Goal: Task Accomplishment & Management: Use online tool/utility

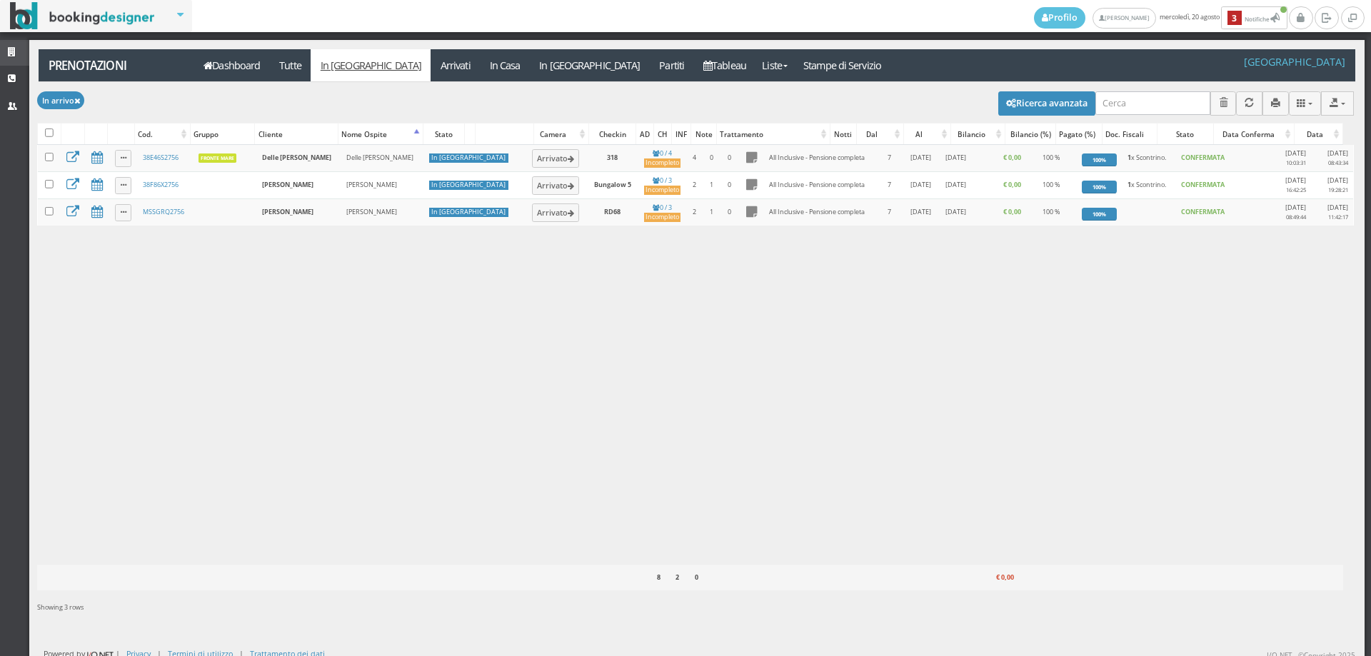
click at [14, 53] on icon at bounding box center [13, 52] width 11 height 9
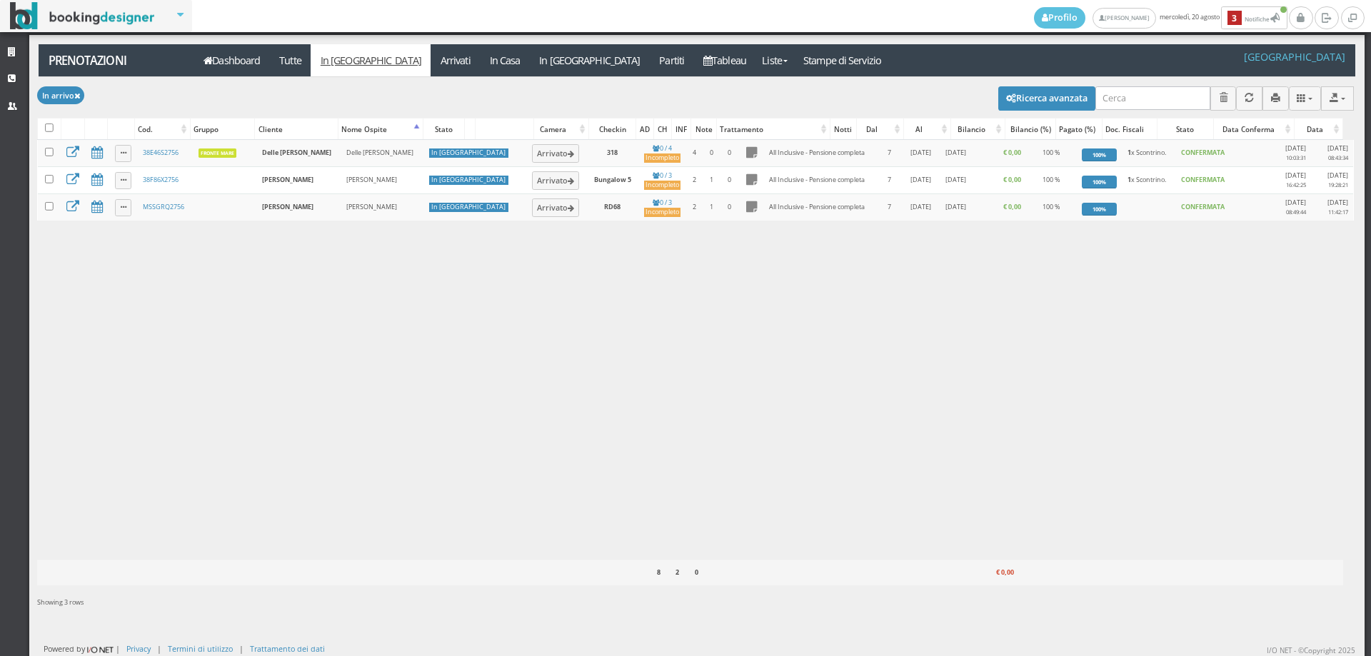
scroll to position [7, 0]
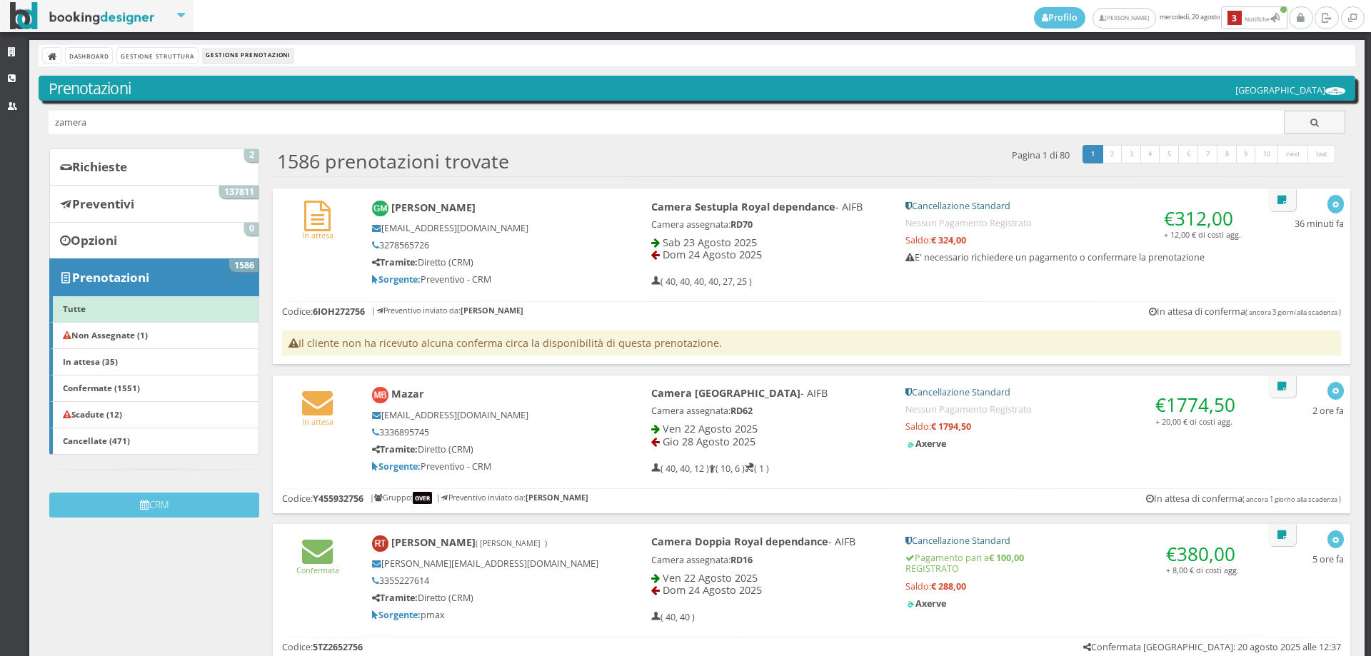
type input "zamera"
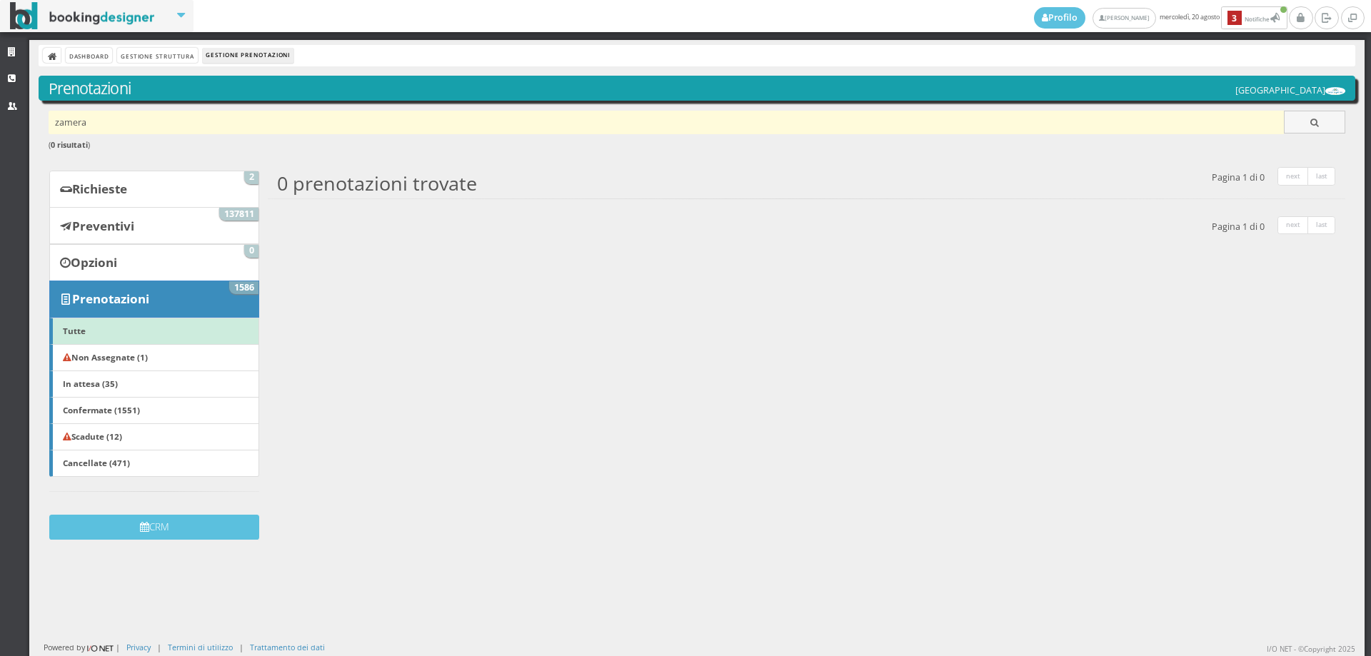
click at [56, 120] on input "zamera" at bounding box center [667, 123] width 1236 height 24
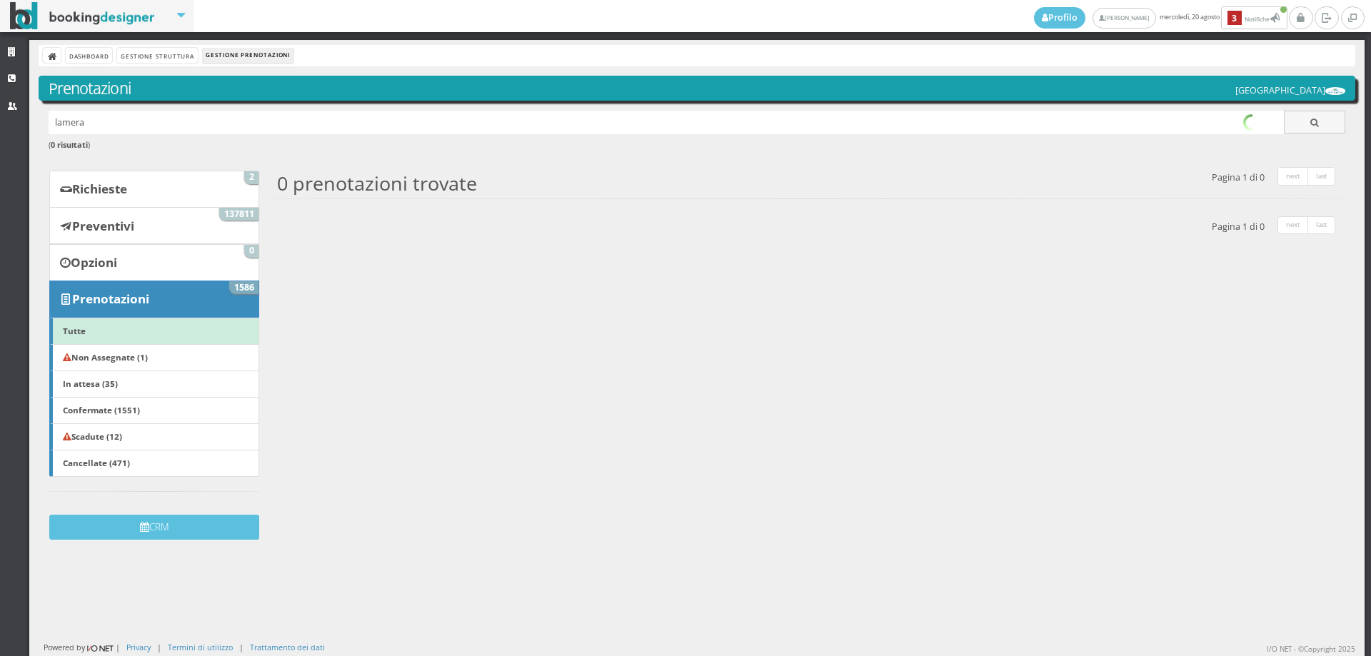
type input "lamera"
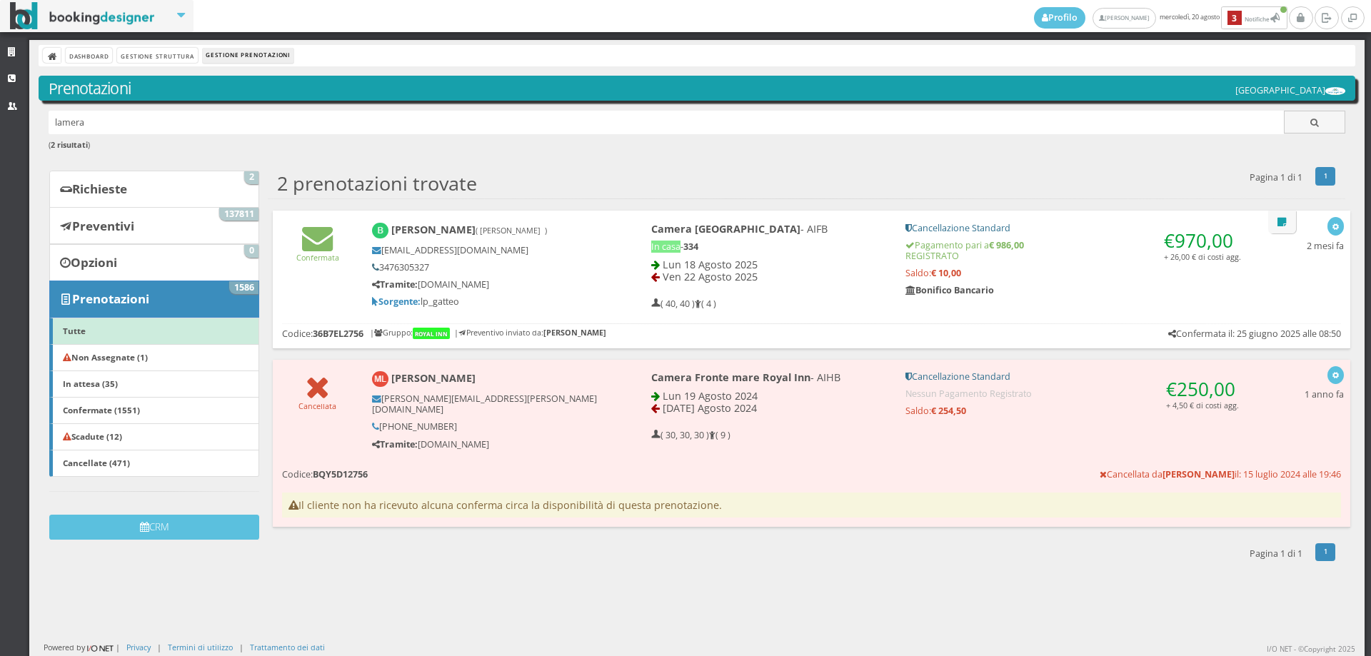
drag, startPoint x: 420, startPoint y: 258, endPoint x: 376, endPoint y: 268, distance: 44.9
click at [376, 268] on div "lamera.barbara81@gmail.com 3476305327 Tramite: www.bianchihotels.com Sorgente: …" at bounding box center [487, 276] width 231 height 63
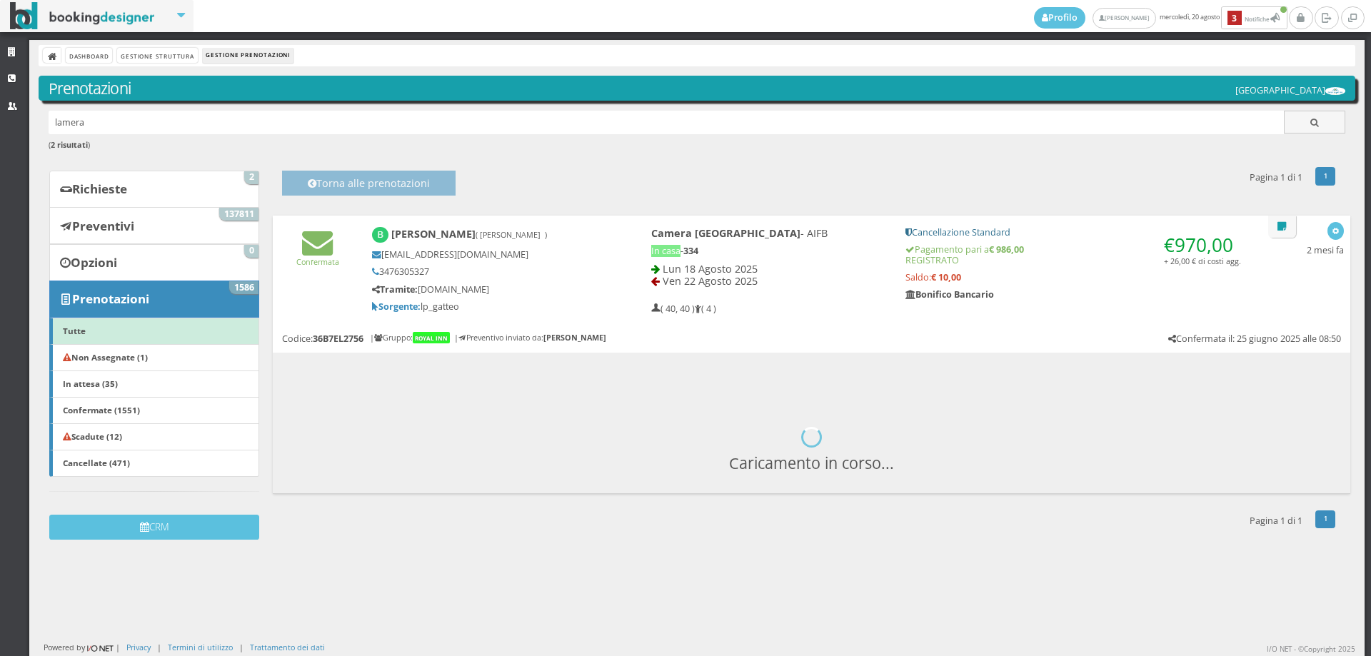
copy h5 "3476305327"
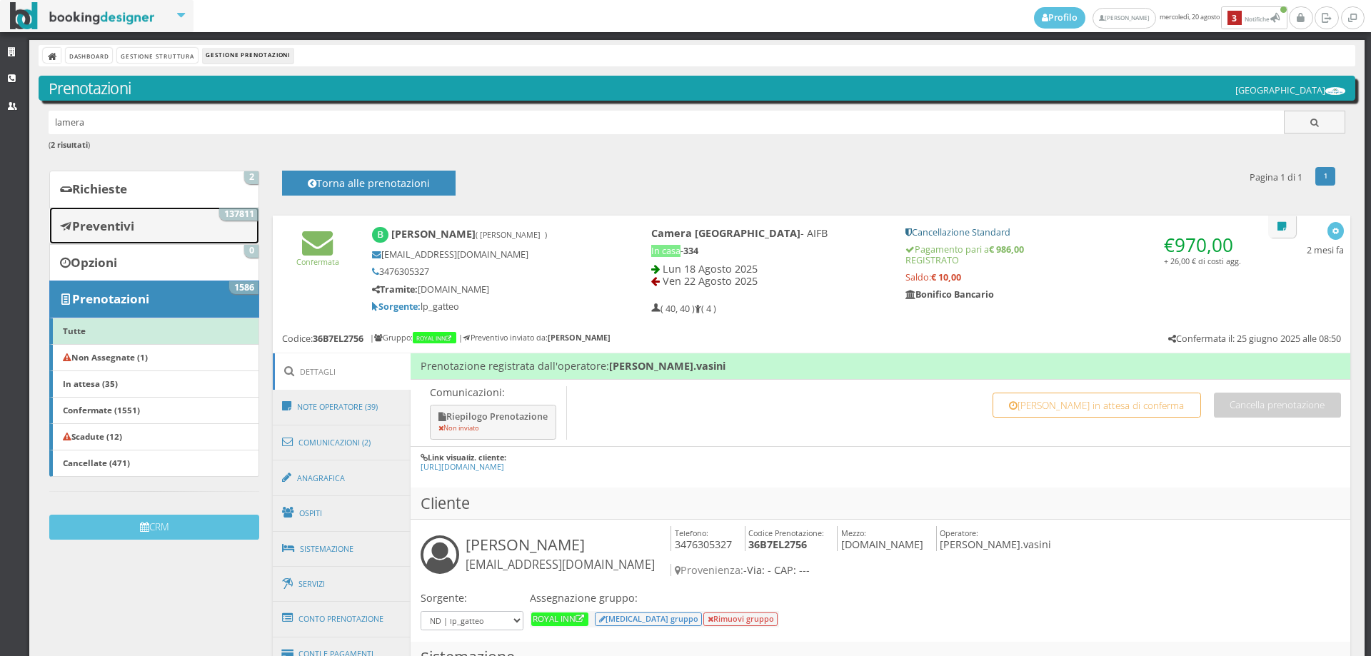
click at [147, 227] on link "Preventivi 137811" at bounding box center [154, 225] width 210 height 37
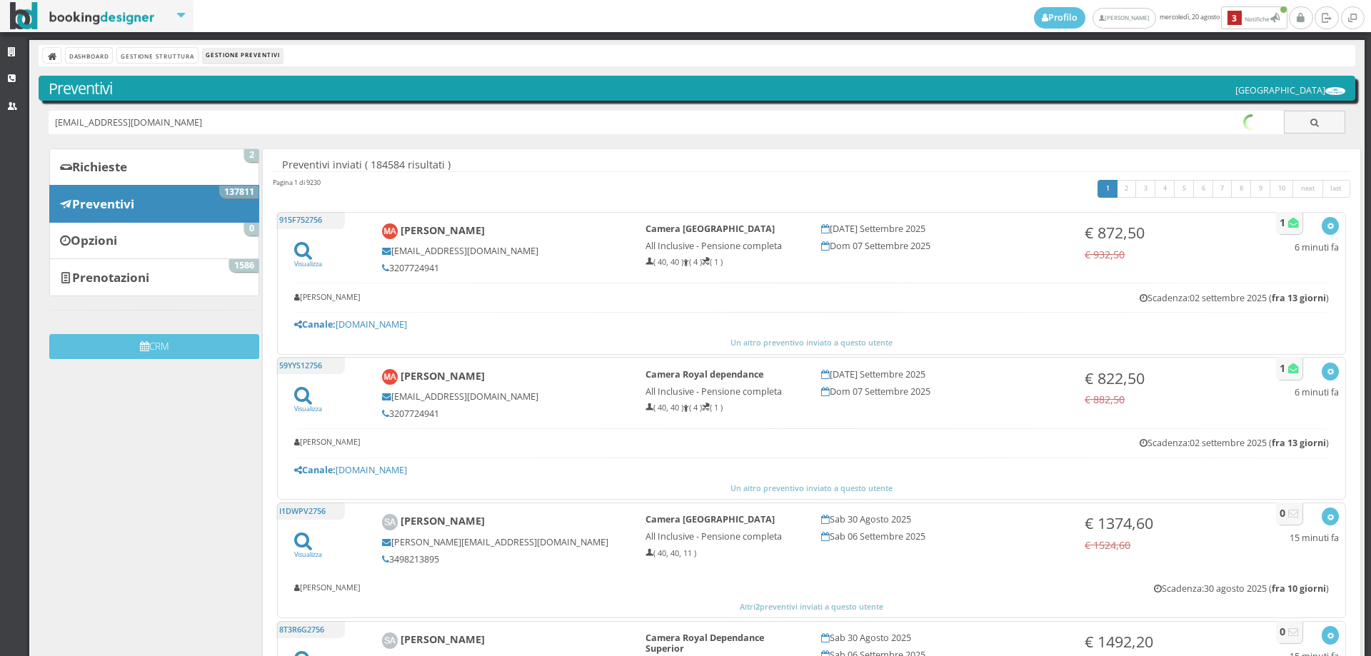
type input "[EMAIL_ADDRESS][DOMAIN_NAME]"
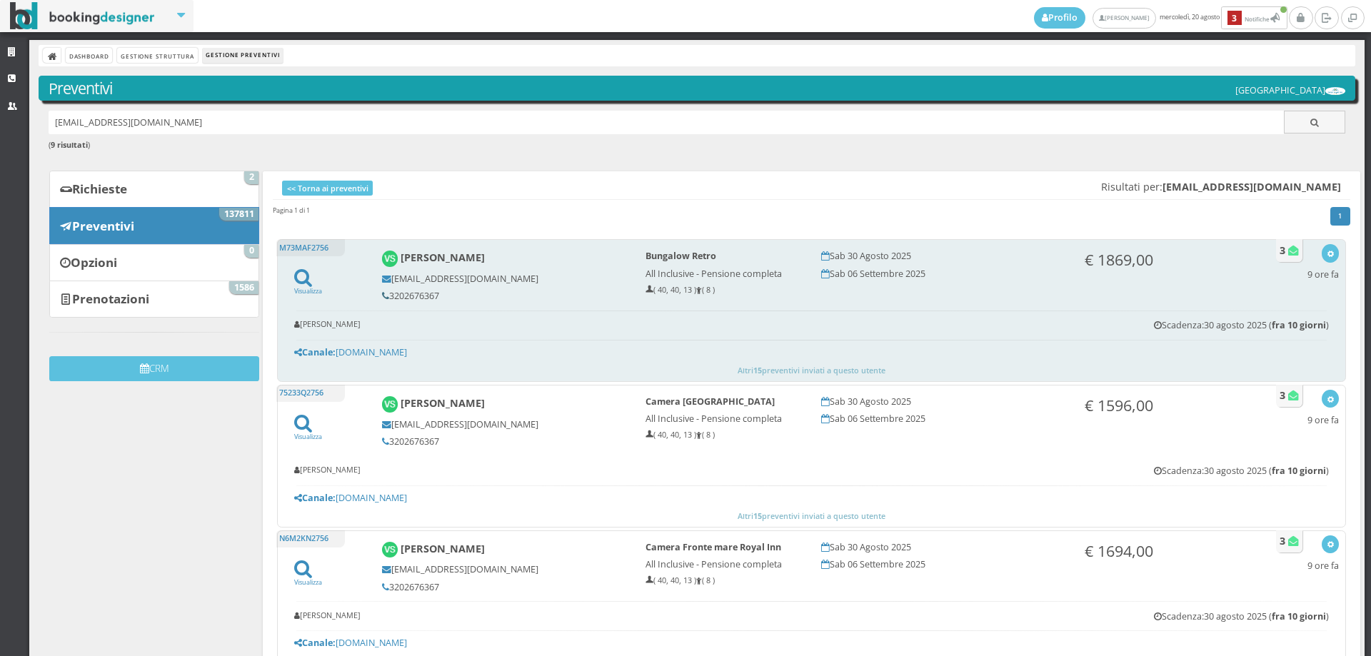
drag, startPoint x: 448, startPoint y: 296, endPoint x: 383, endPoint y: 294, distance: 65.0
click at [383, 294] on h5 "3202676367" at bounding box center [504, 296] width 244 height 11
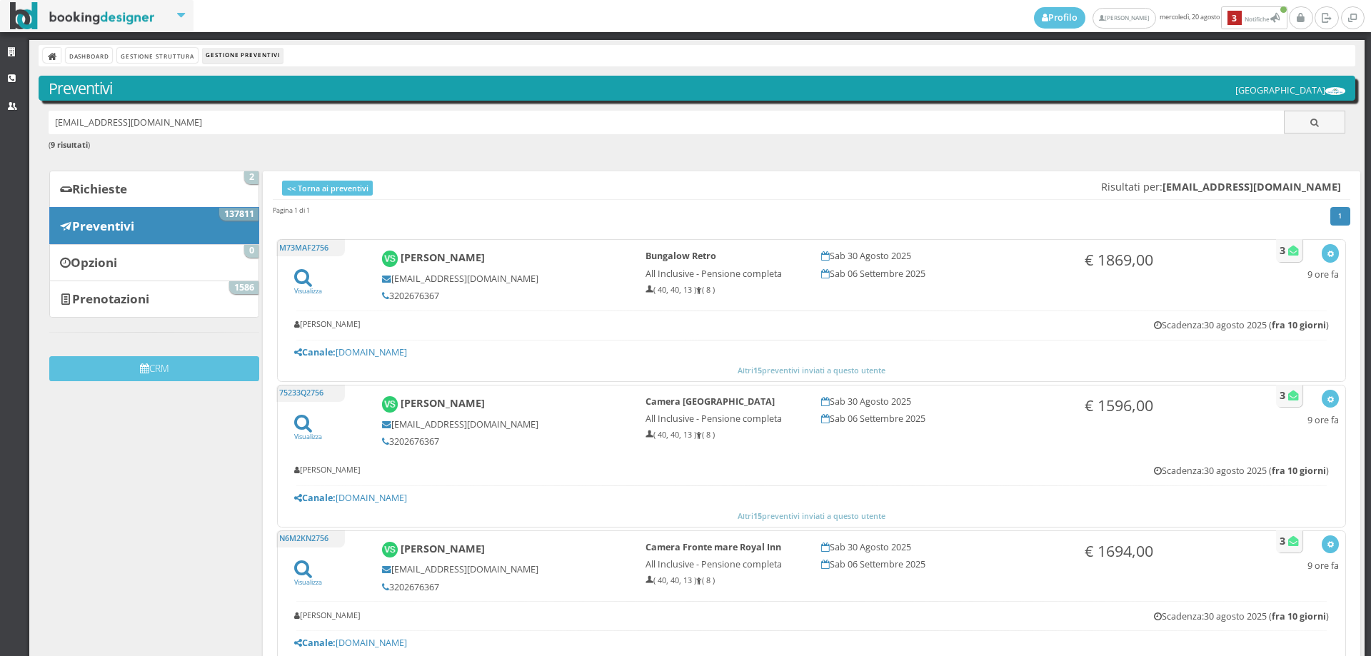
copy h5 "3202676367"
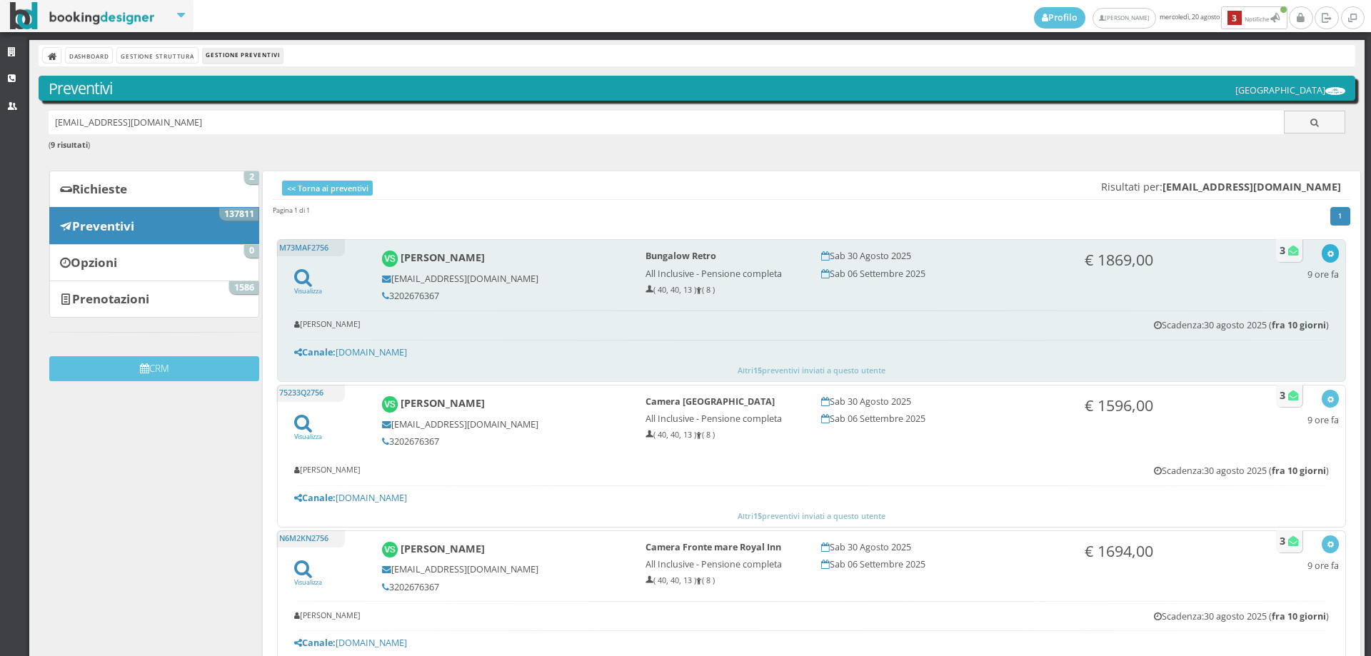
click at [1322, 250] on button "button" at bounding box center [1330, 253] width 16 height 18
click at [1285, 321] on link "Visualizza sul sito" at bounding box center [1282, 322] width 111 height 16
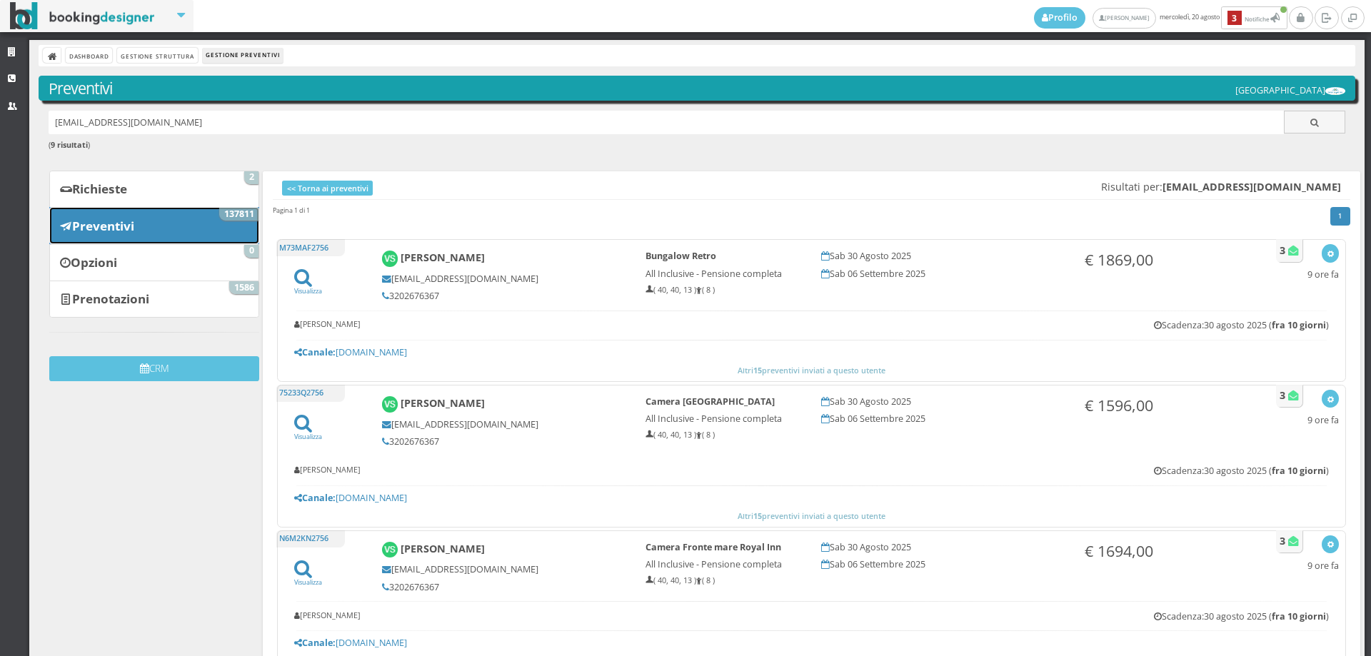
click at [164, 228] on link "Preventivi 137811" at bounding box center [154, 225] width 210 height 37
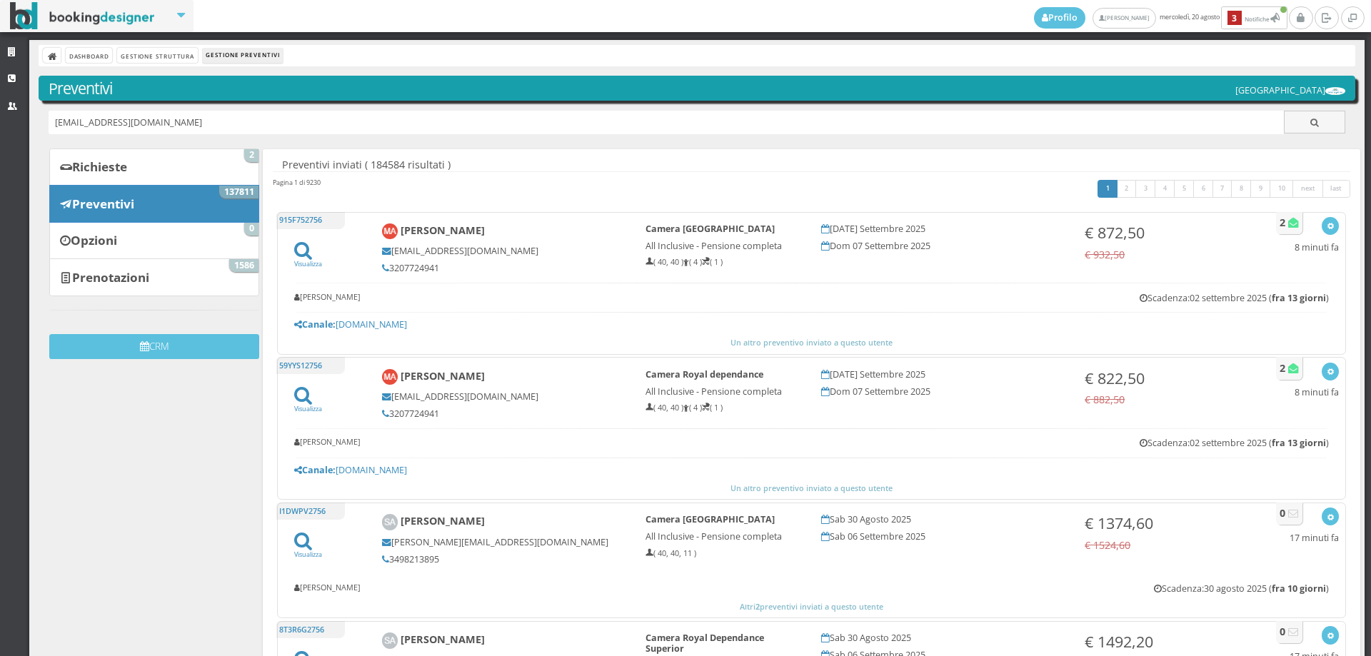
type input "alice87.b@hotmail.it"
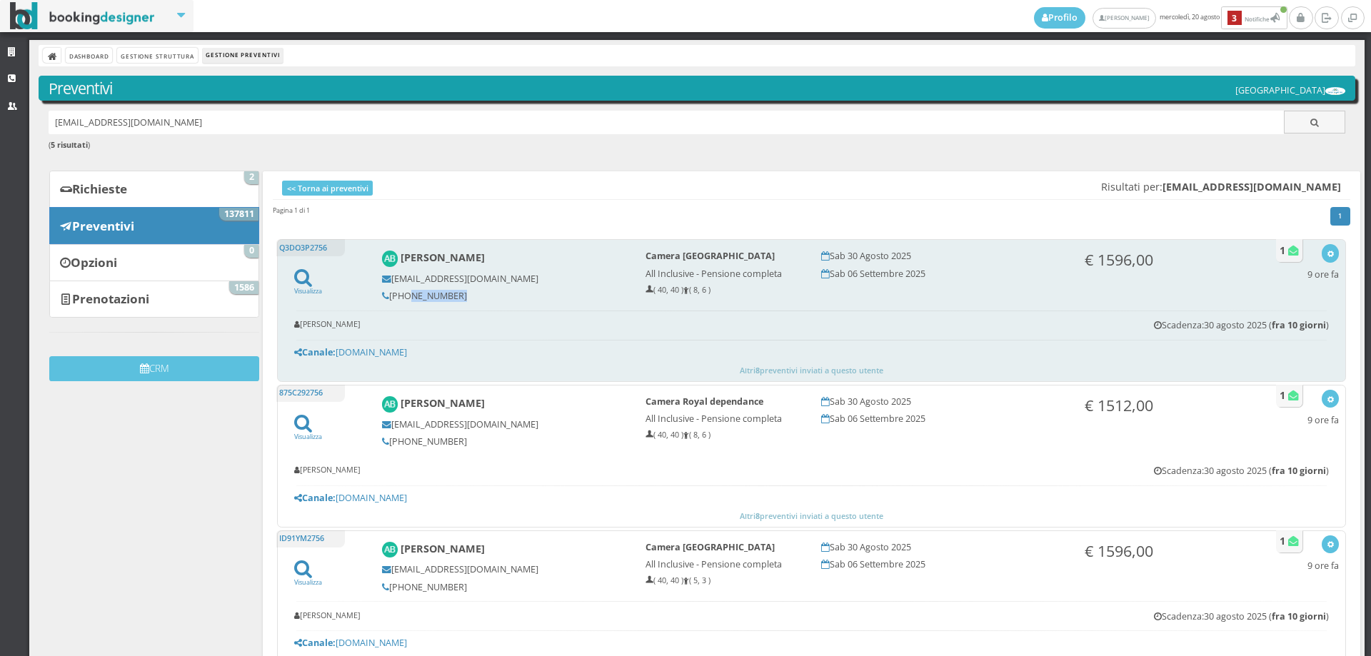
drag, startPoint x: 486, startPoint y: 306, endPoint x: 404, endPoint y: 292, distance: 83.3
click at [404, 292] on div "[PERSON_NAME] [EMAIL_ADDRESS][DOMAIN_NAME] [PHONE_NUMBER]" at bounding box center [503, 276] width 263 height 64
copy h5 "3338410375"
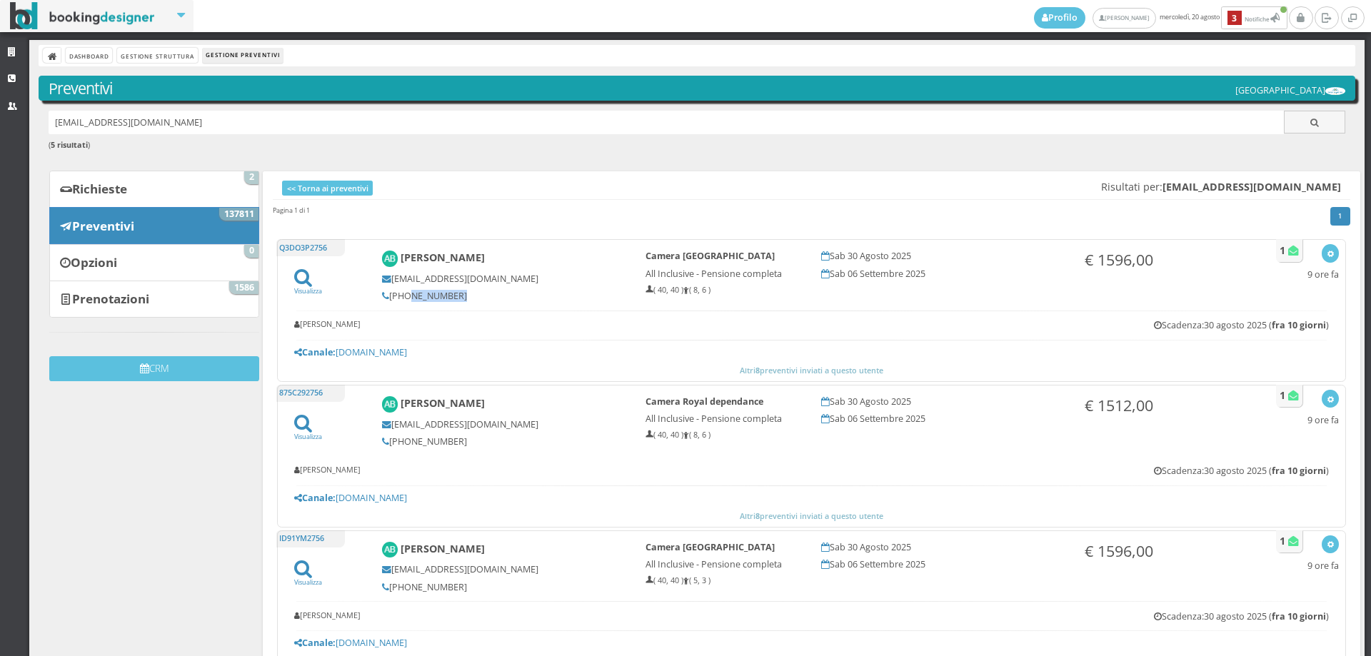
copy h5 "3338410375"
click at [1315, 236] on div "1" at bounding box center [1086, 223] width 548 height 34
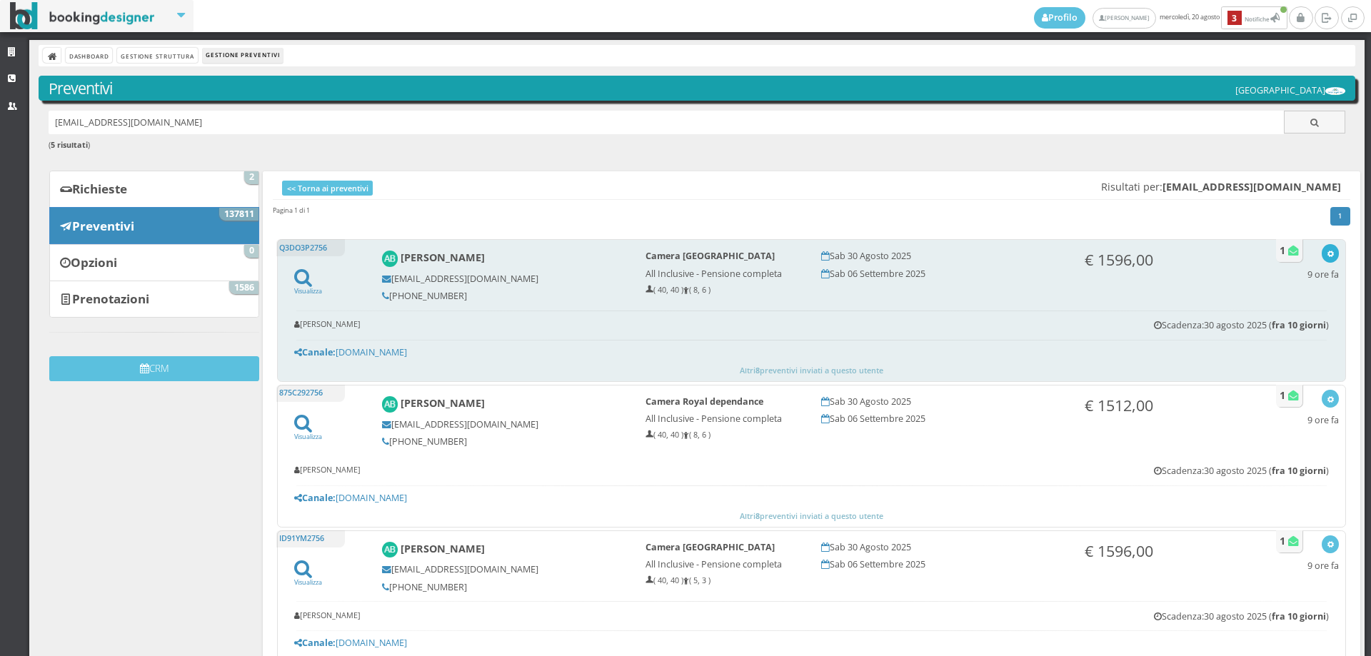
click at [1322, 244] on button "button" at bounding box center [1330, 253] width 16 height 18
click at [1277, 320] on link "Visualizza sul sito" at bounding box center [1282, 322] width 111 height 16
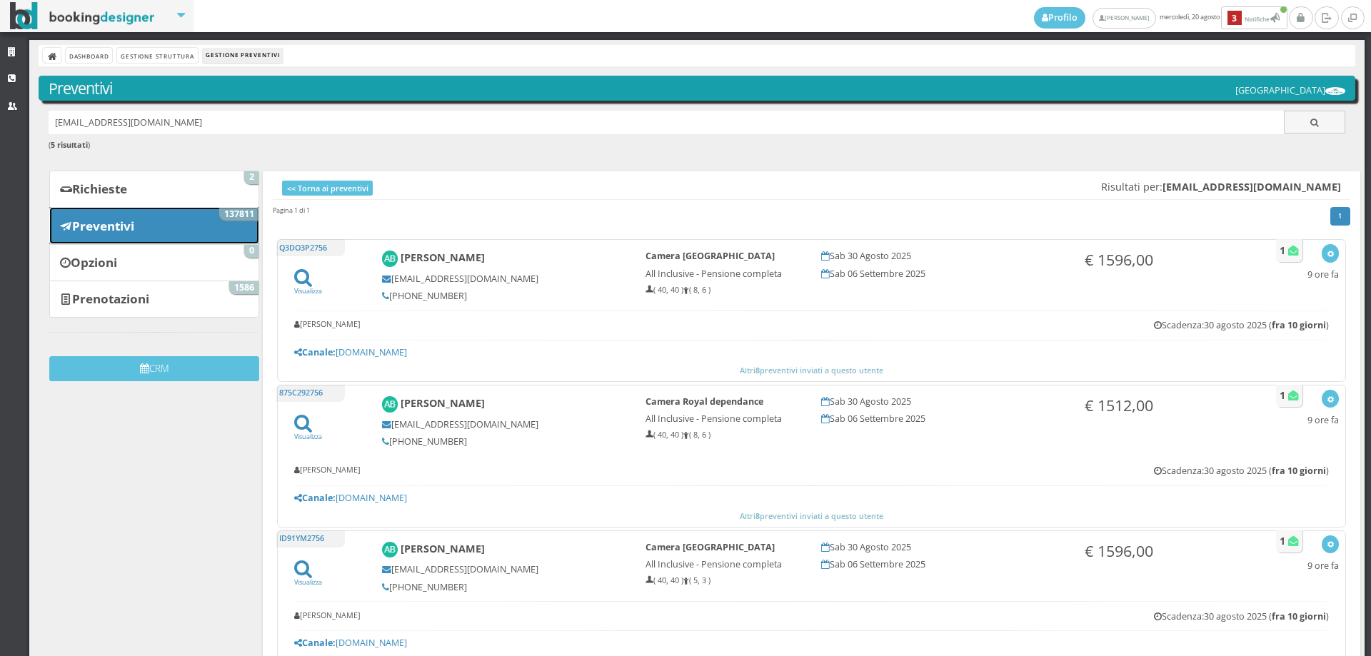
click at [181, 227] on link "Preventivi 137811" at bounding box center [154, 225] width 210 height 37
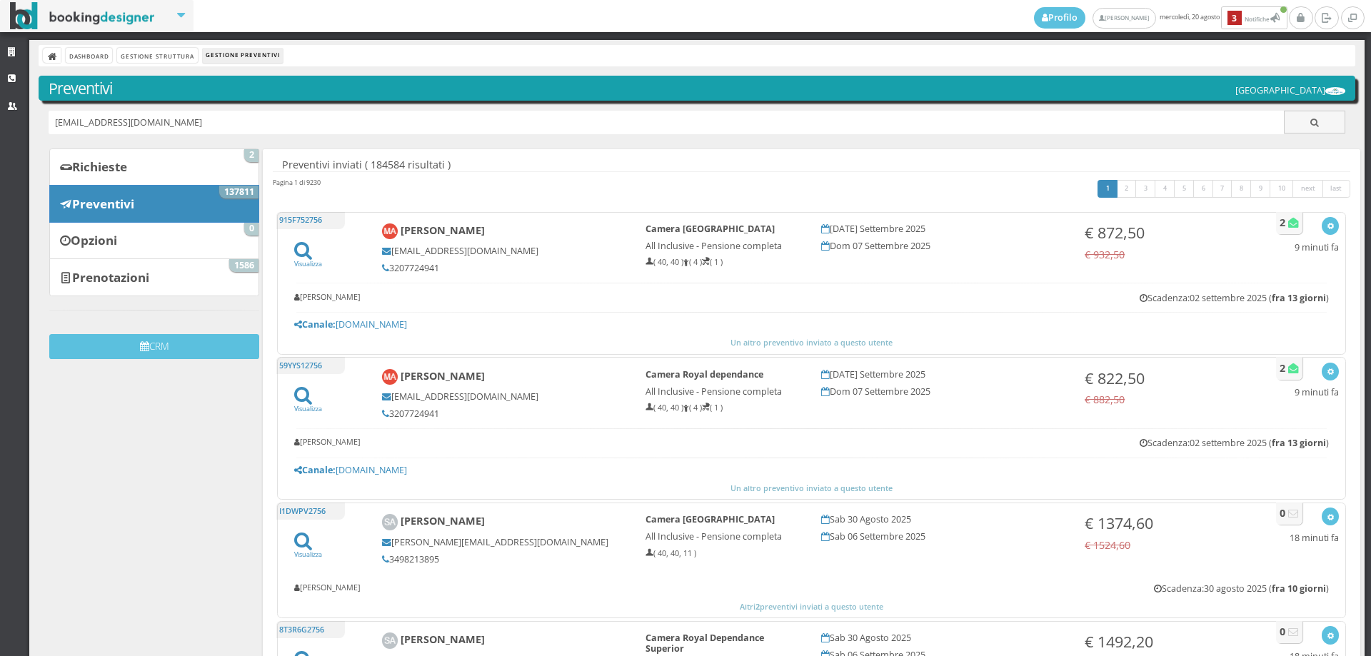
type input "[EMAIL_ADDRESS][DOMAIN_NAME]"
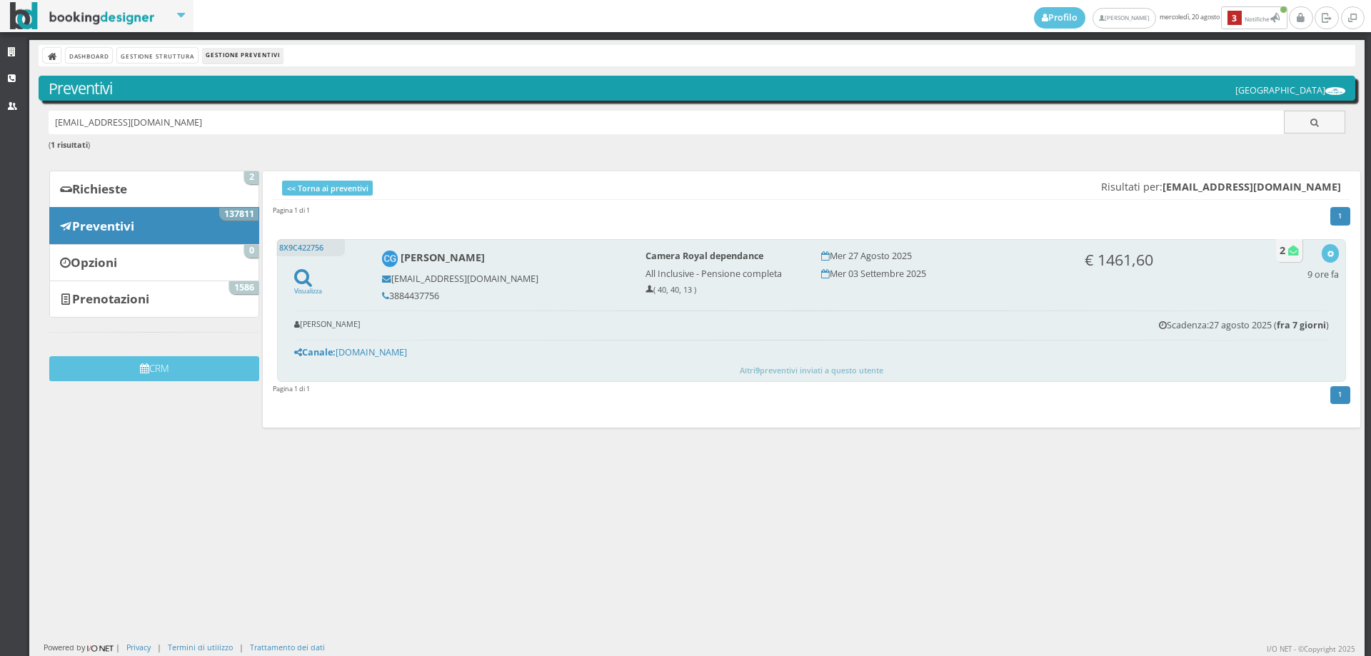
drag, startPoint x: 453, startPoint y: 298, endPoint x: 387, endPoint y: 298, distance: 65.7
click at [387, 298] on h5 "3884437756" at bounding box center [504, 296] width 244 height 11
copy h5 "3884437756"
click at [1327, 248] on div "button" at bounding box center [1331, 253] width 8 height 11
click at [1275, 327] on link "Visualizza sul sito" at bounding box center [1282, 322] width 111 height 16
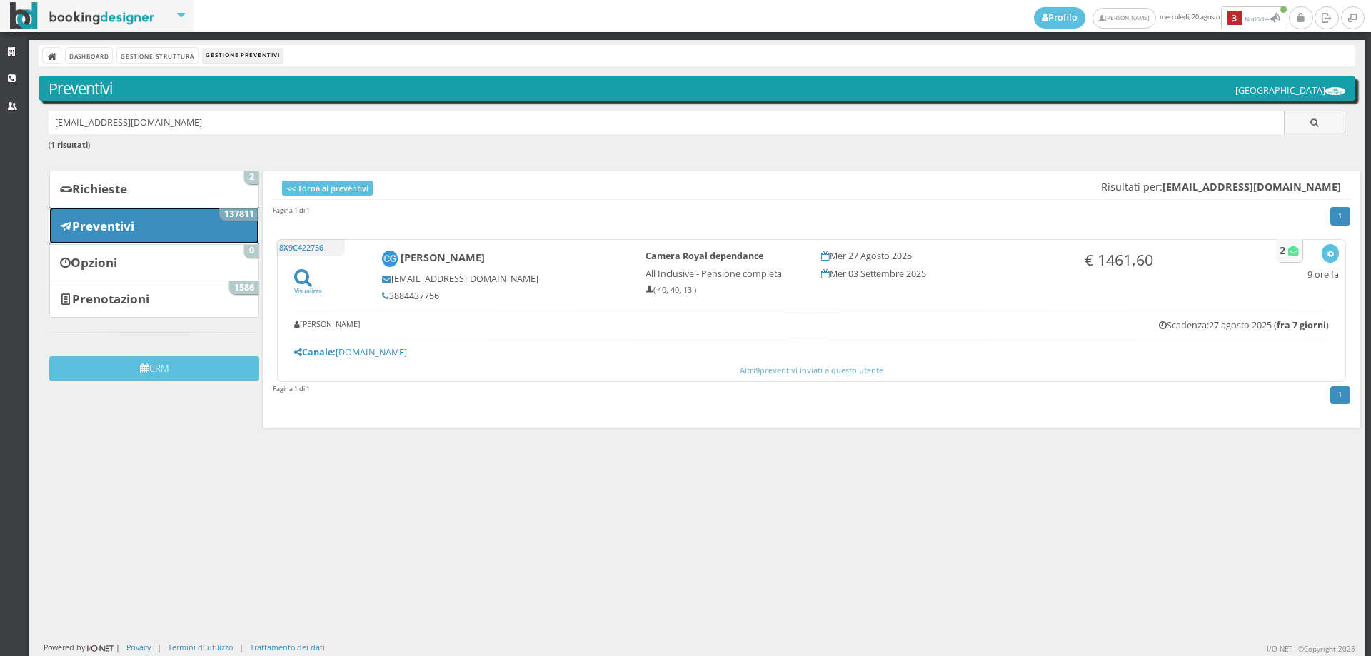
click at [211, 216] on link "Preventivi 137811" at bounding box center [154, 225] width 210 height 37
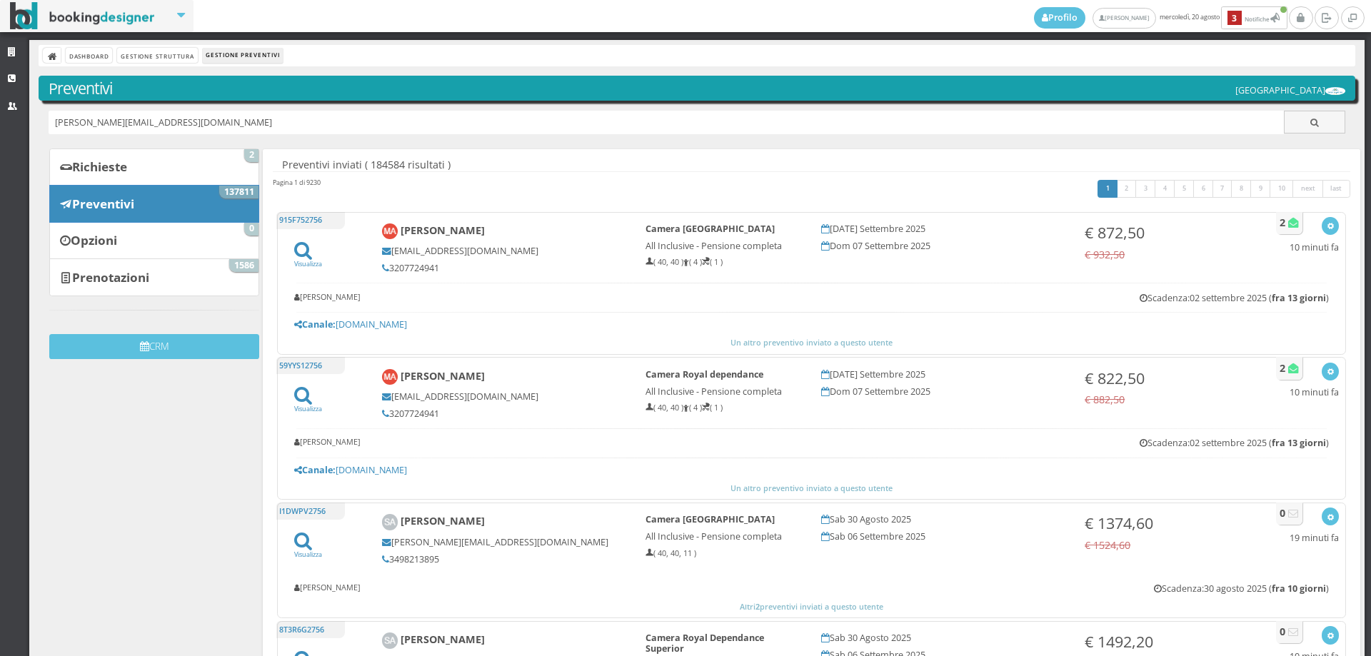
type input "annalisa_pallai@yahoo.it"
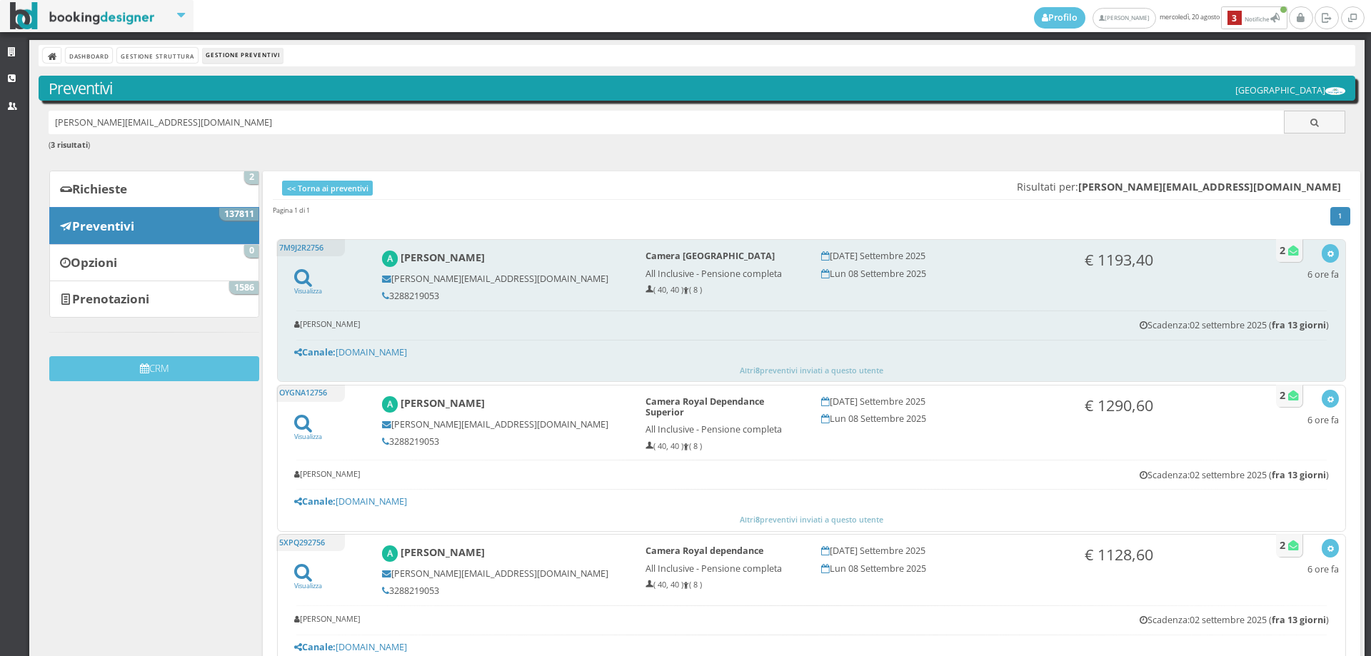
drag, startPoint x: 452, startPoint y: 288, endPoint x: 385, endPoint y: 287, distance: 67.1
click at [385, 287] on div "[PERSON_NAME] [PERSON_NAME][EMAIL_ADDRESS][DOMAIN_NAME] 3288219053" at bounding box center [503, 276] width 263 height 64
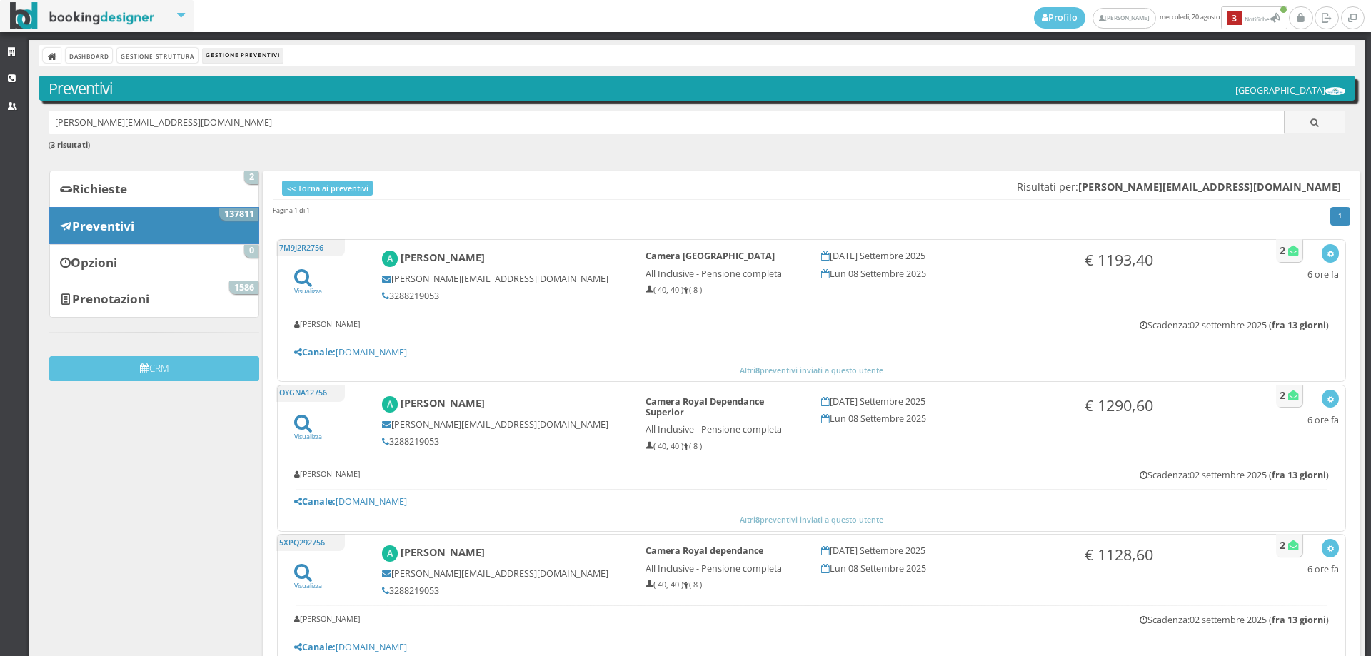
copy h5 "3288219053"
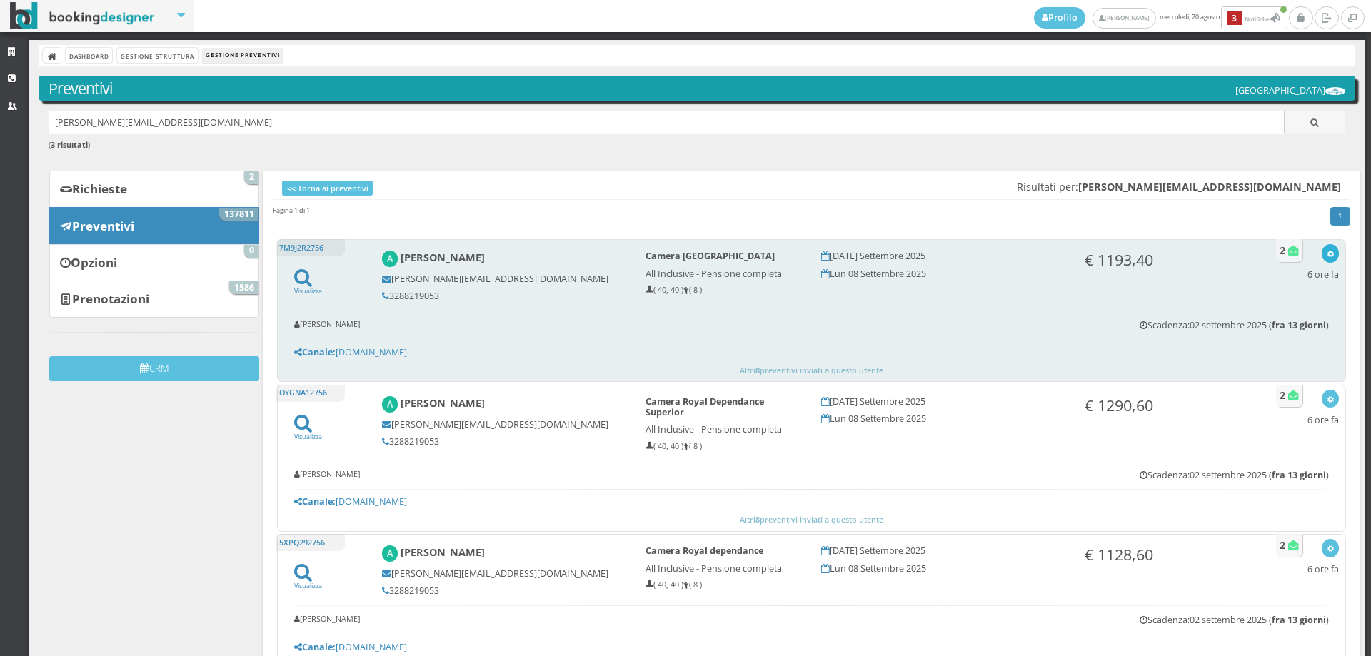
click at [1327, 249] on div "button" at bounding box center [1331, 253] width 8 height 11
click at [1267, 324] on link "Visualizza sul sito" at bounding box center [1282, 322] width 111 height 16
click at [1327, 256] on icon "button" at bounding box center [1331, 255] width 8 height 8
click at [1269, 327] on link "Visualizza sul sito" at bounding box center [1282, 322] width 111 height 16
